Goal: Obtain resource: Download file/media

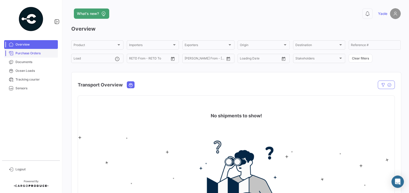
click at [35, 52] on span "Purchase Orders" at bounding box center [35, 53] width 40 height 5
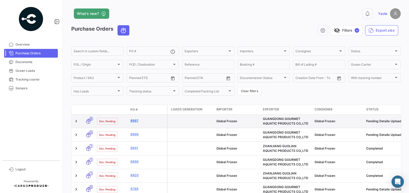
click at [135, 122] on link "8997" at bounding box center [147, 121] width 35 height 5
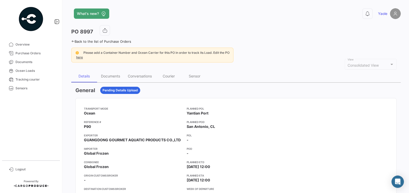
scroll to position [23, 0]
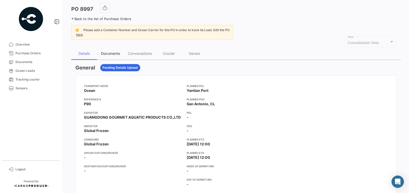
click at [114, 53] on div "Documents" at bounding box center [110, 53] width 19 height 4
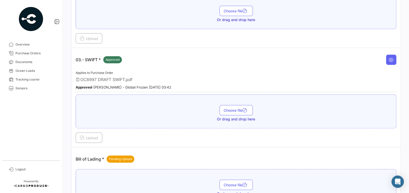
scroll to position [268, 0]
click at [116, 77] on span "OC8997 DRAFT SWIFT.pdf" at bounding box center [106, 79] width 52 height 5
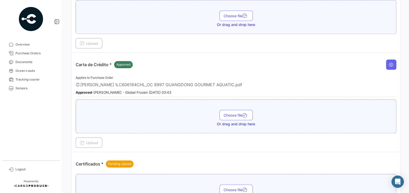
scroll to position [442, 0]
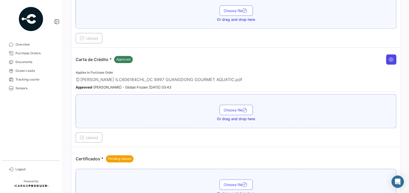
click at [391, 57] on icon at bounding box center [390, 59] width 5 height 5
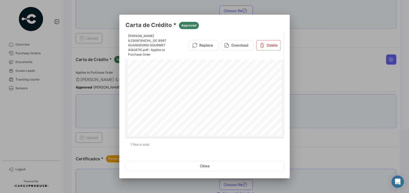
click at [234, 87] on div "SWIFT700 Issue of a Documentary Credit :TO : Receiver : : [SWIFT_CODE] : : Chin…" at bounding box center [205, 148] width 154 height 199
click at [237, 43] on button "Download" at bounding box center [237, 45] width 33 height 10
click at [44, 122] on div at bounding box center [204, 96] width 409 height 193
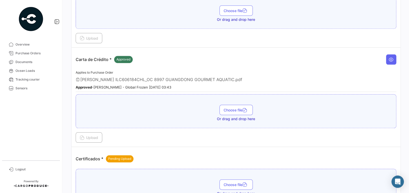
click at [145, 77] on div "Applies to Purchase Order [PERSON_NAME] ILC606184CHL_OC 8997 [GEOGRAPHIC_DATA] …" at bounding box center [236, 81] width 320 height 23
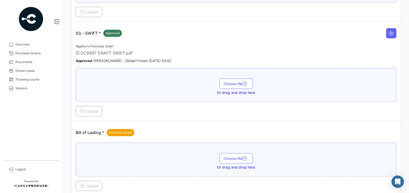
scroll to position [293, 0]
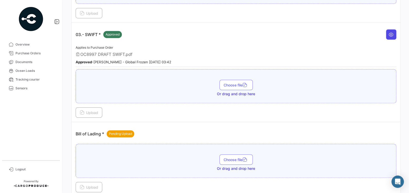
click at [389, 32] on icon at bounding box center [390, 34] width 5 height 5
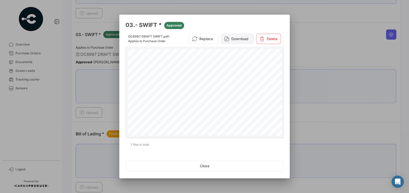
click at [238, 35] on button "Download" at bounding box center [237, 39] width 33 height 10
click at [88, 39] on div at bounding box center [204, 96] width 409 height 193
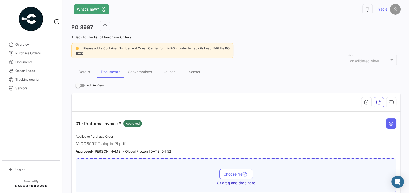
scroll to position [0, 0]
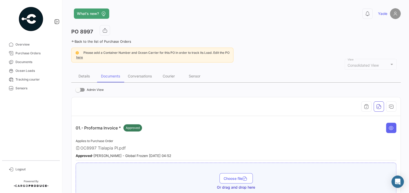
click at [23, 141] on mat-nav-list "Overview Purchase Orders Documents Ocean Loads Tracking courier Sensors" at bounding box center [31, 98] width 62 height 120
click at [12, 170] on icon at bounding box center [11, 169] width 5 height 5
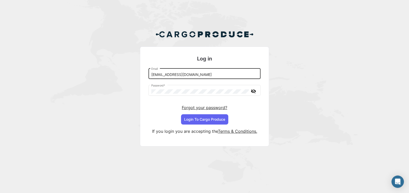
click at [230, 74] on input "[EMAIL_ADDRESS][DOMAIN_NAME]" at bounding box center [204, 75] width 107 height 4
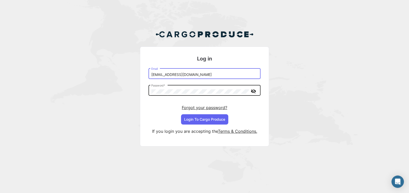
type input "[EMAIL_ADDRESS][DOMAIN_NAME]"
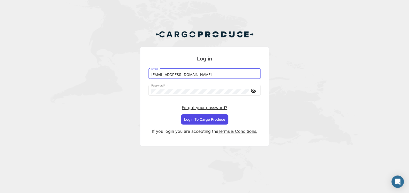
click at [211, 120] on button "Login To Cargo Produce" at bounding box center [204, 120] width 47 height 10
